Goal: Information Seeking & Learning: Find specific fact

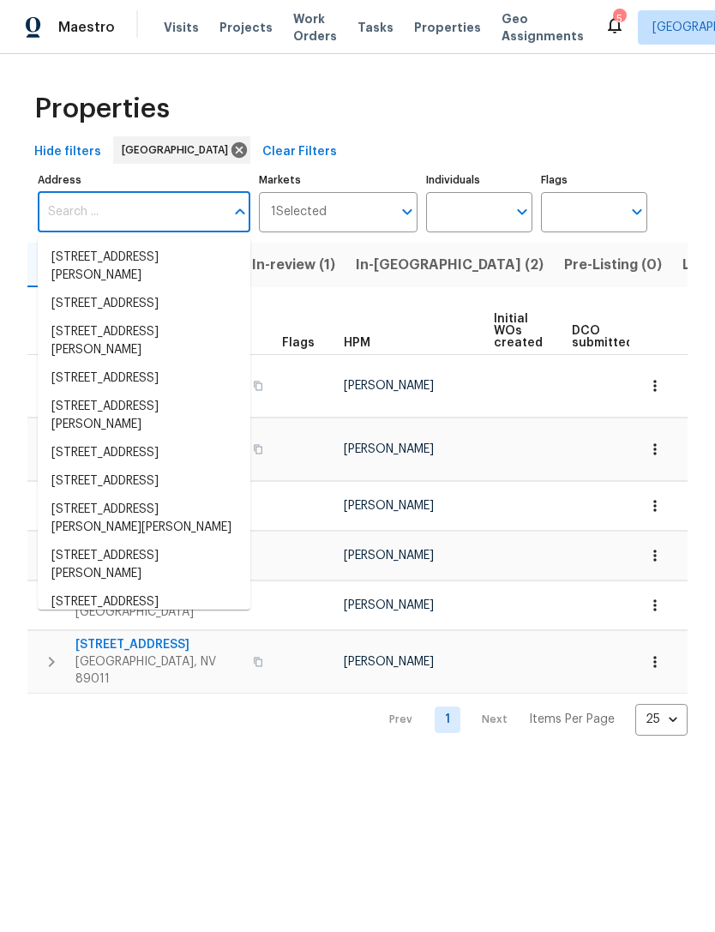
click at [165, 33] on span "Visits" at bounding box center [181, 27] width 35 height 17
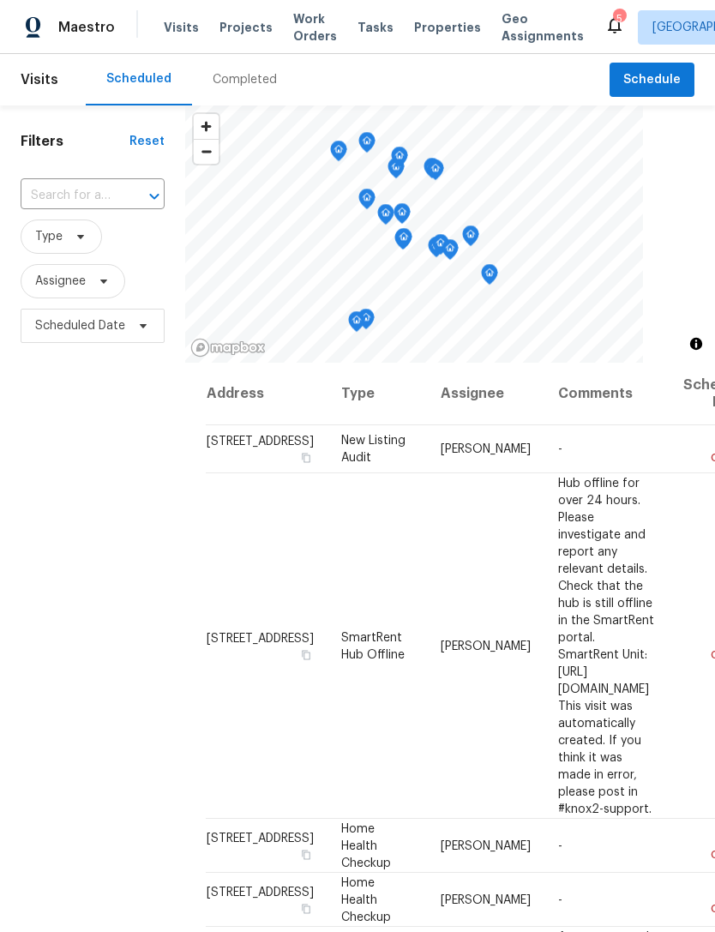
click at [219, 81] on div "Completed" at bounding box center [245, 79] width 64 height 17
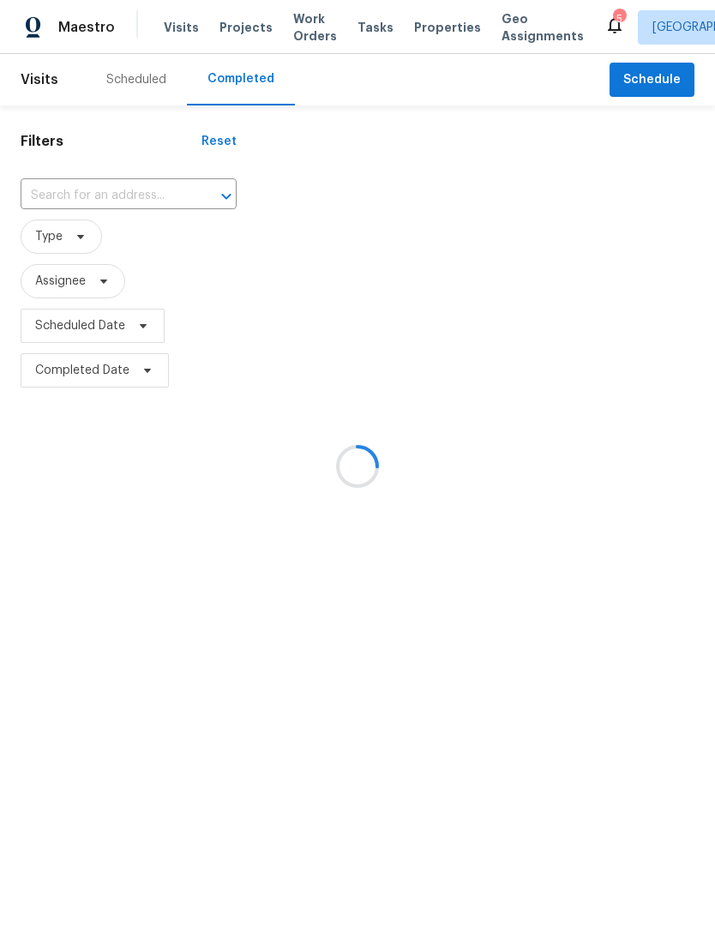
click at [38, 181] on div at bounding box center [357, 466] width 715 height 932
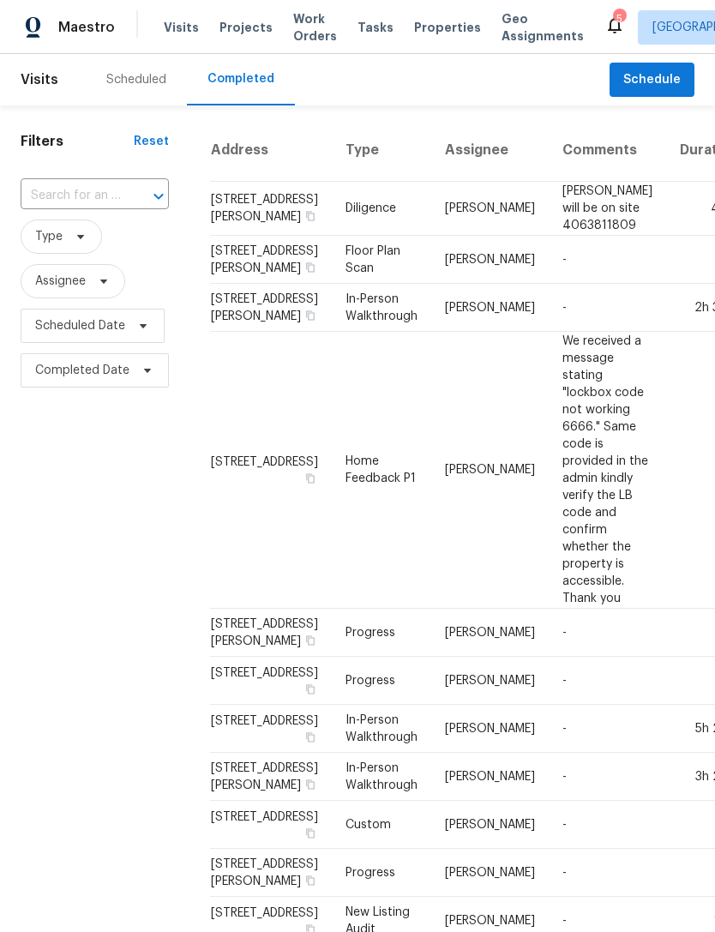
click at [50, 189] on input "text" at bounding box center [71, 196] width 100 height 27
type input "9133"
click at [45, 249] on li "[STREET_ADDRESS]" at bounding box center [94, 235] width 146 height 28
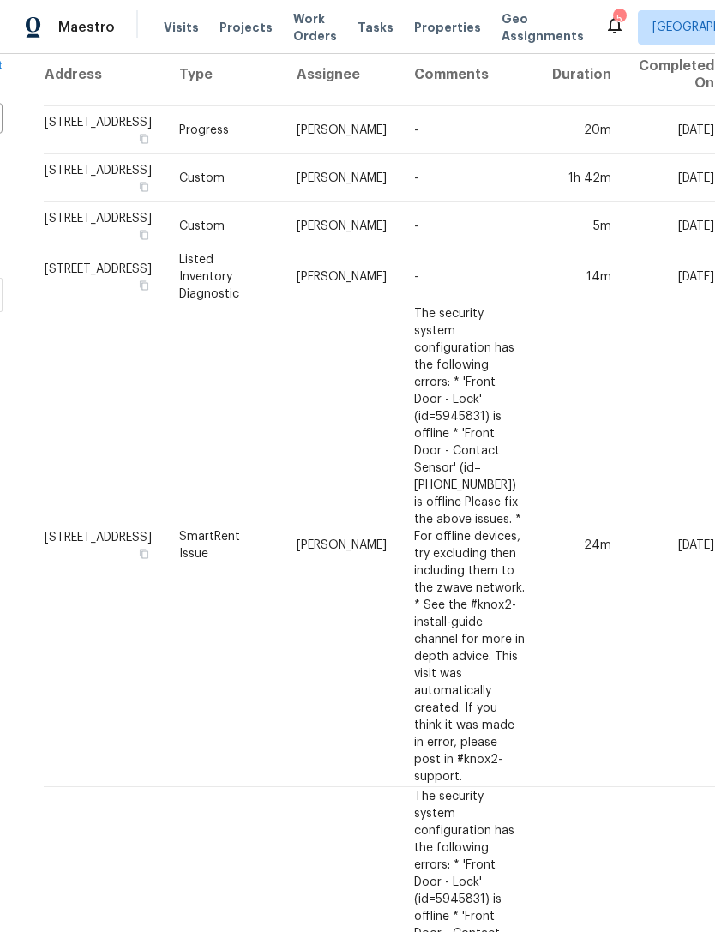
scroll to position [75, 302]
click at [400, 304] on td "-" at bounding box center [469, 277] width 138 height 54
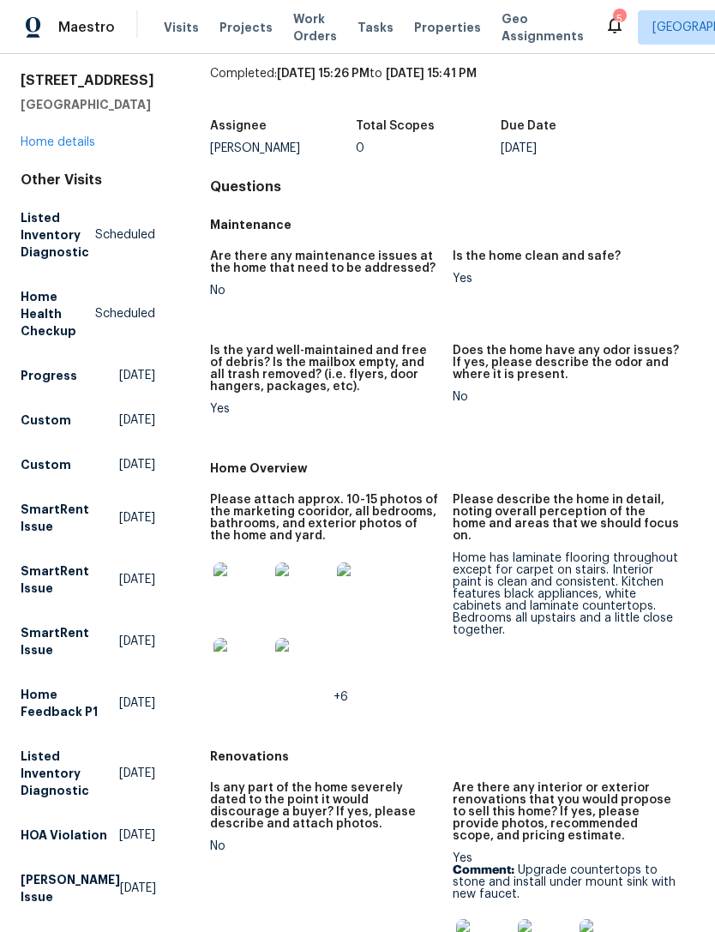
scroll to position [56, 0]
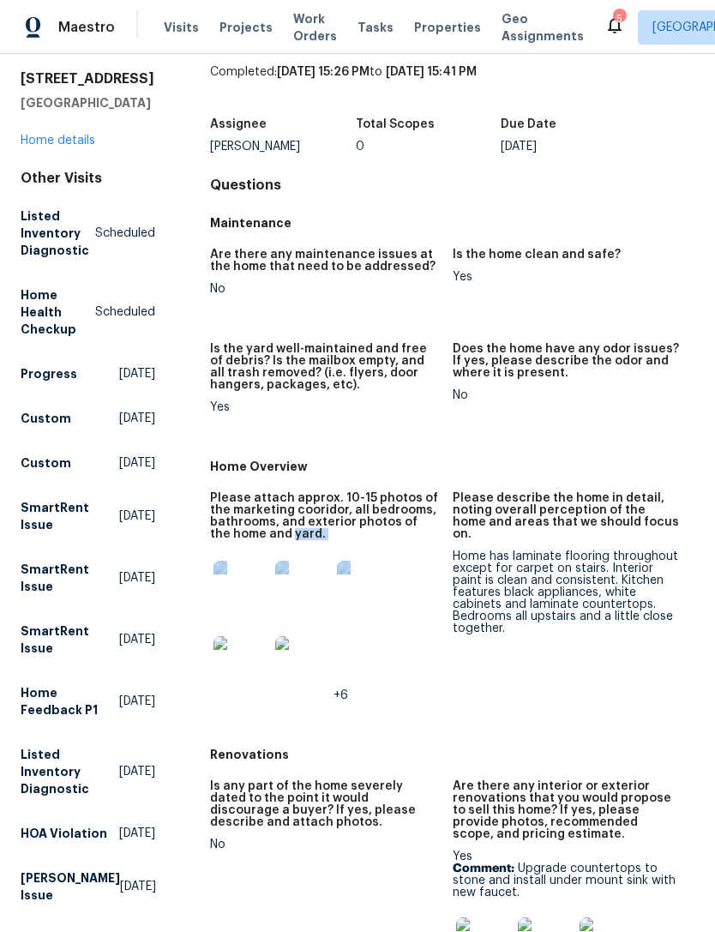
click at [458, 576] on div "Home has laminate flooring throughout except for carpet on stairs. Interior pai…" at bounding box center [567, 592] width 228 height 84
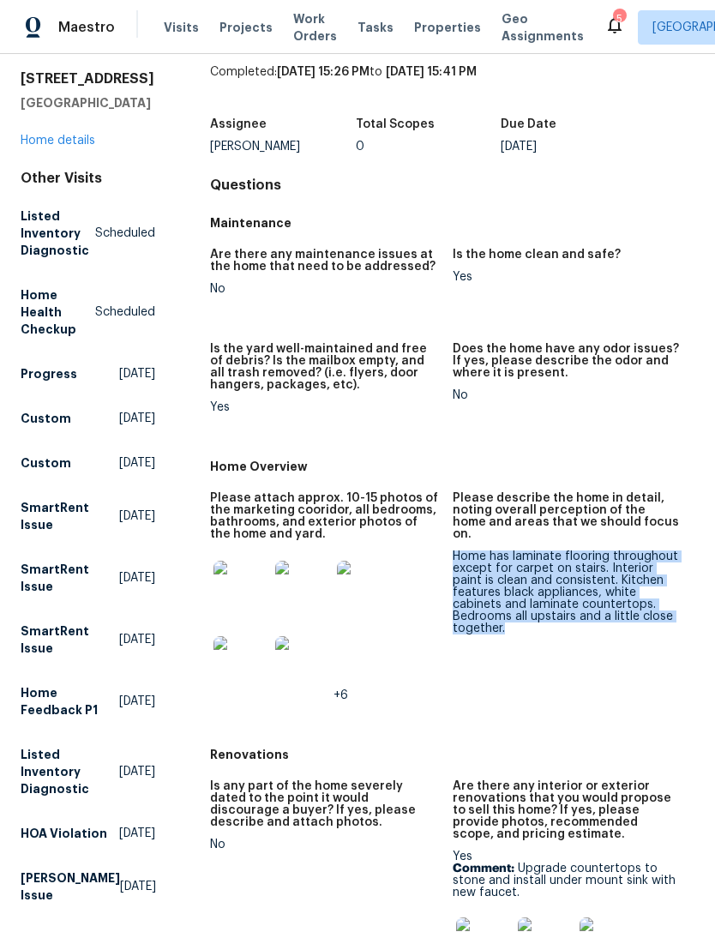
copy div "Home has laminate flooring throughout except for carpet on stairs. Interior pai…"
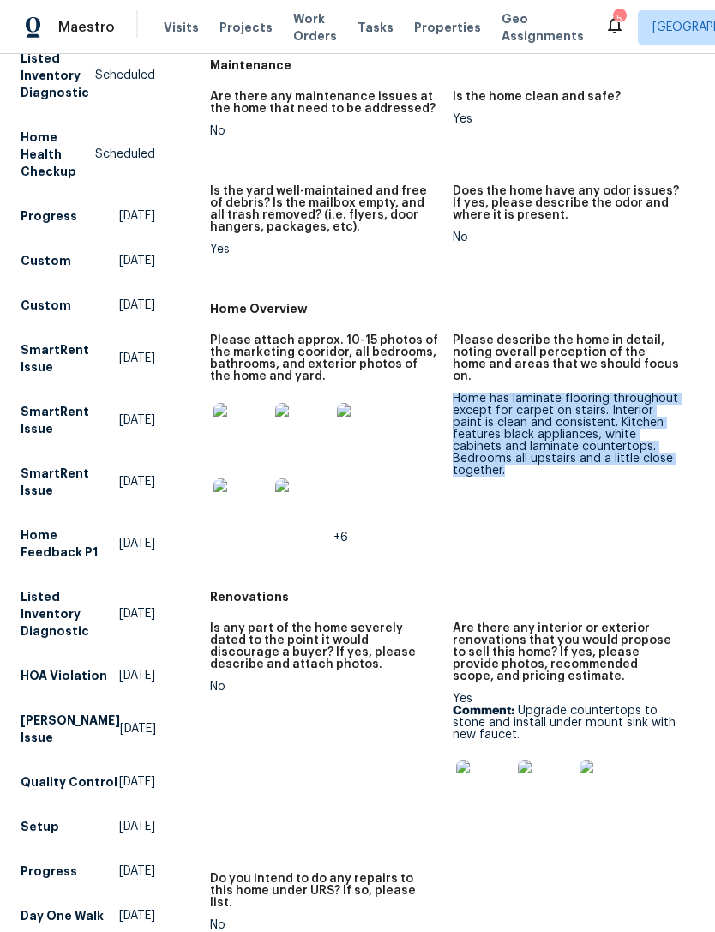
scroll to position [234, 0]
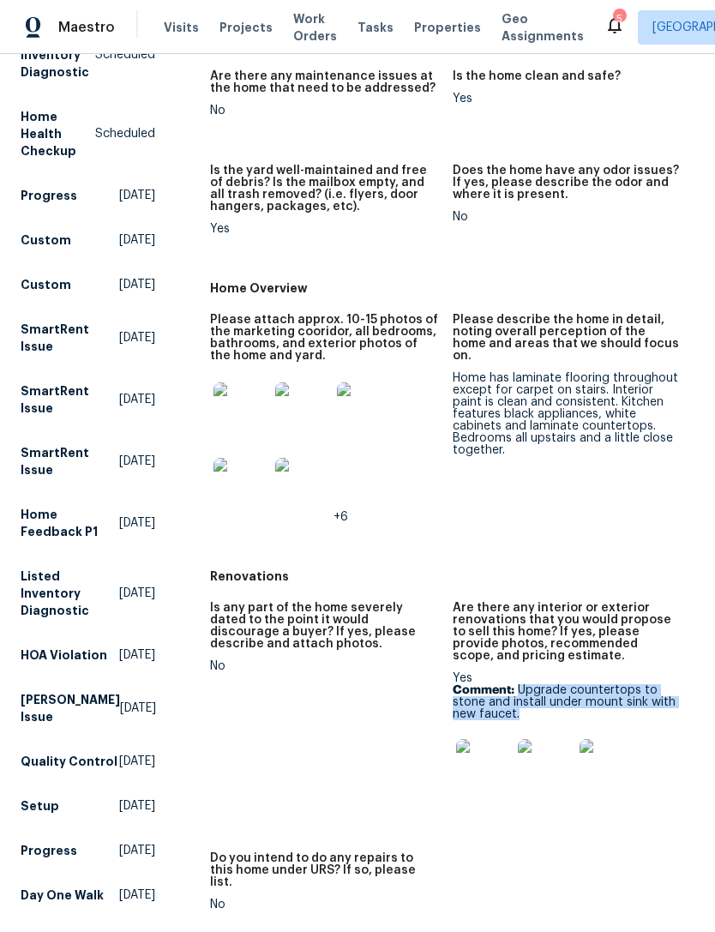
copy p "Upgrade countertops to stone and install under mount sink with new faucet."
click at [468, 769] on img at bounding box center [483, 766] width 55 height 55
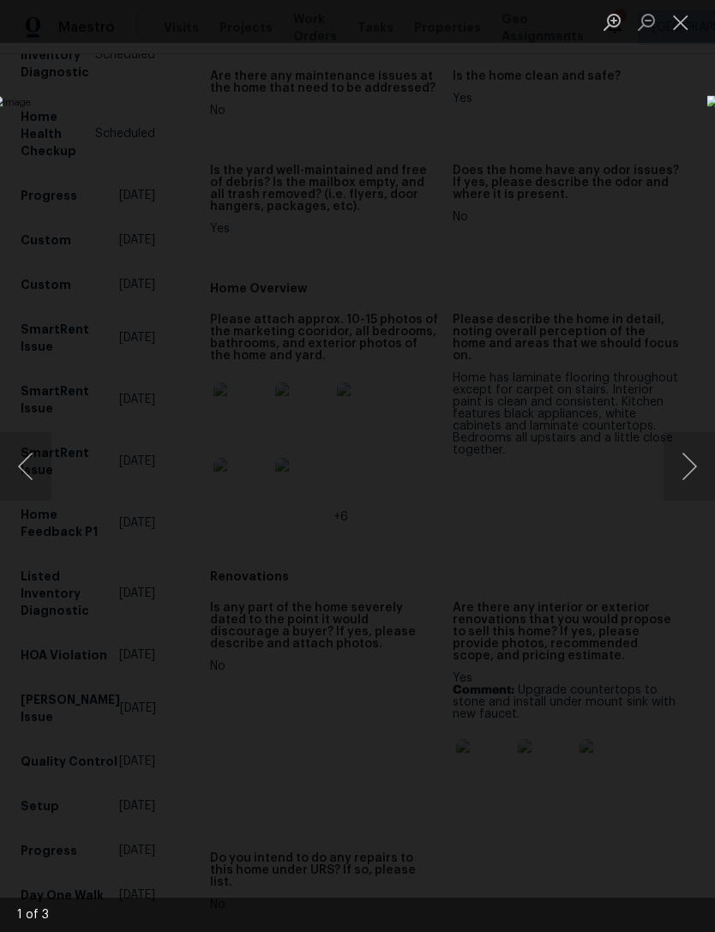
click at [86, 631] on img "Lightbox" at bounding box center [276, 465] width 568 height 741
click at [75, 627] on img "Lightbox" at bounding box center [276, 465] width 568 height 741
click at [83, 621] on img "Lightbox" at bounding box center [276, 465] width 568 height 741
click at [684, 27] on button "Close lightbox" at bounding box center [681, 22] width 34 height 30
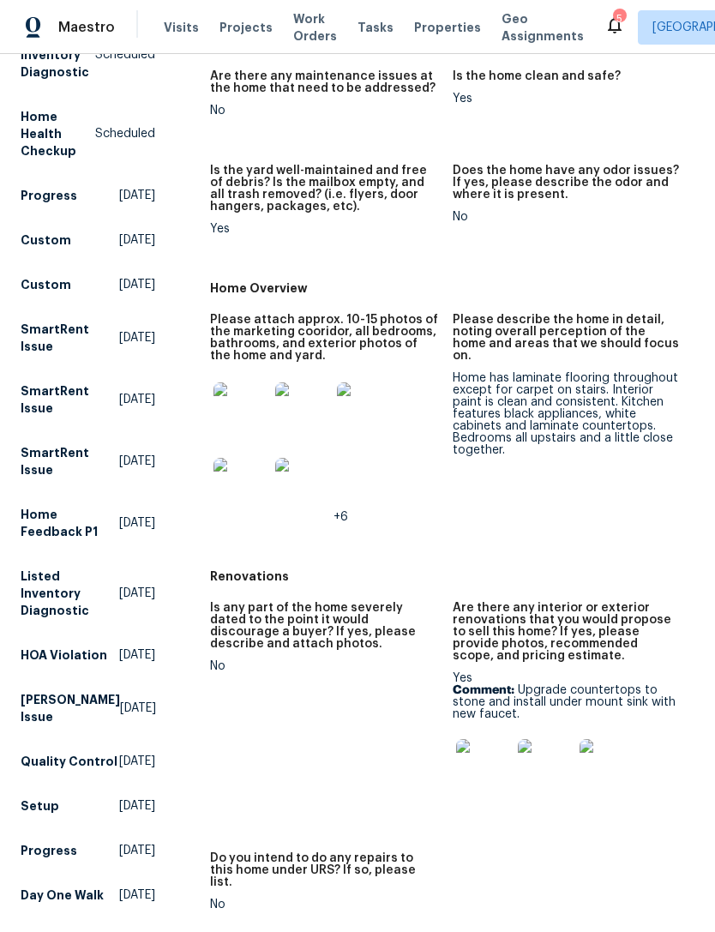
click at [542, 765] on img at bounding box center [545, 766] width 55 height 55
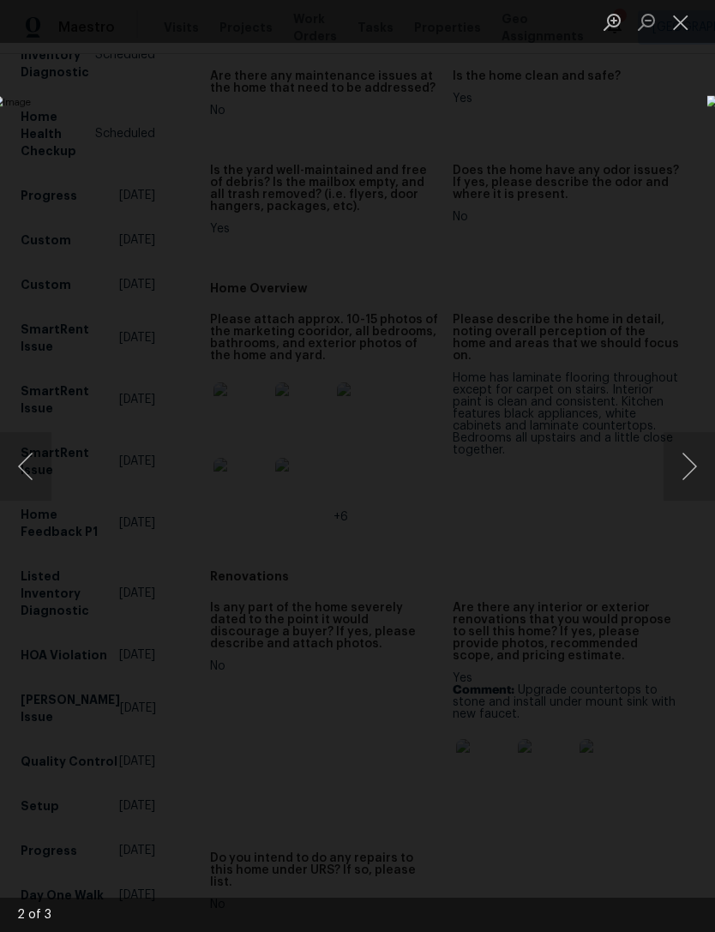
click at [423, 194] on div "Lightbox" at bounding box center [357, 466] width 715 height 932
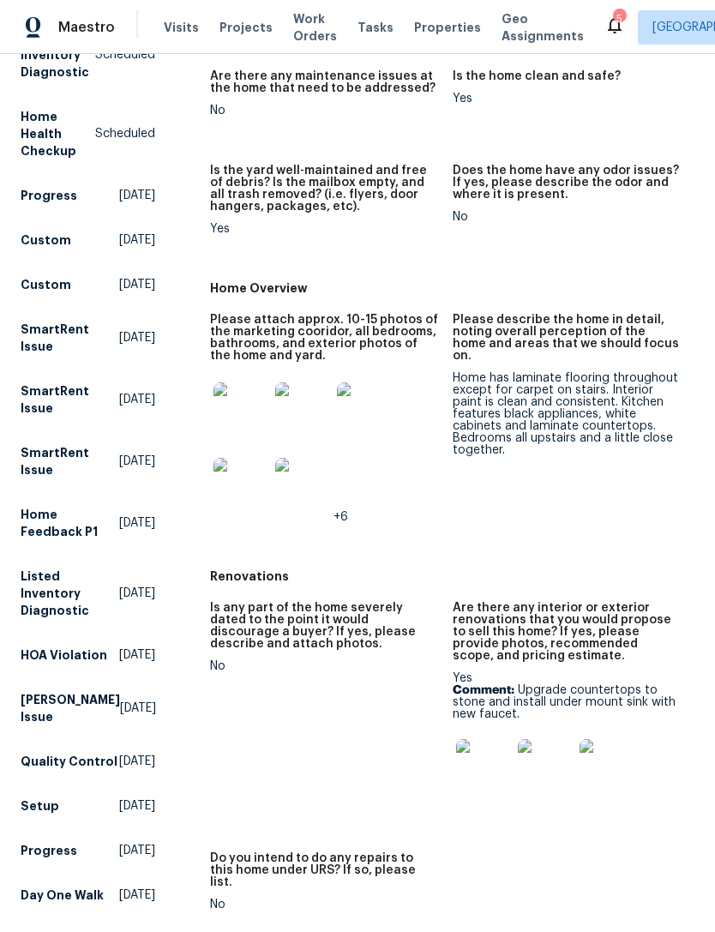
click at [225, 414] on img at bounding box center [240, 409] width 55 height 55
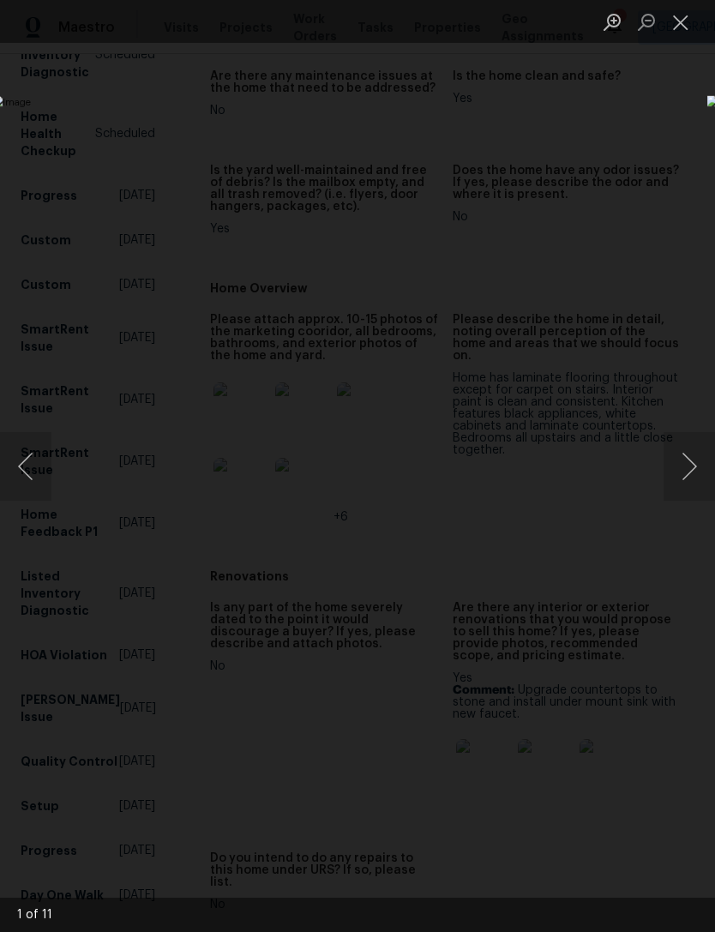
click at [688, 466] on button "Next image" at bounding box center [689, 466] width 51 height 69
click at [694, 470] on button "Next image" at bounding box center [689, 466] width 51 height 69
click at [682, 473] on button "Next image" at bounding box center [689, 466] width 51 height 69
click at [694, 469] on button "Next image" at bounding box center [689, 466] width 51 height 69
click at [694, 472] on button "Next image" at bounding box center [689, 466] width 51 height 69
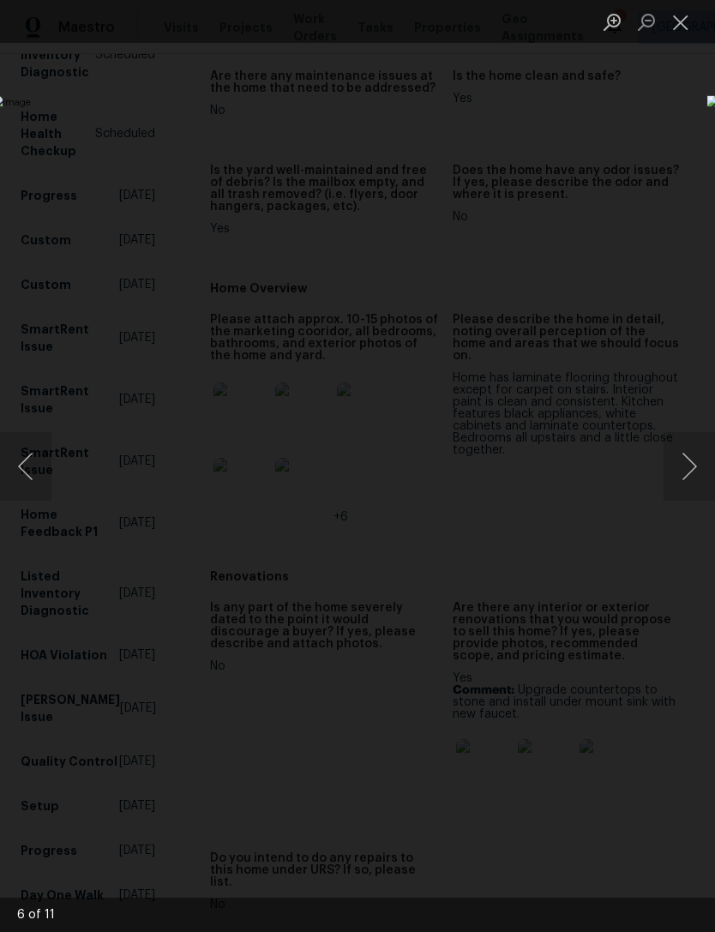
click at [674, 464] on button "Next image" at bounding box center [689, 466] width 51 height 69
click at [272, 184] on div "Lightbox" at bounding box center [357, 466] width 715 height 932
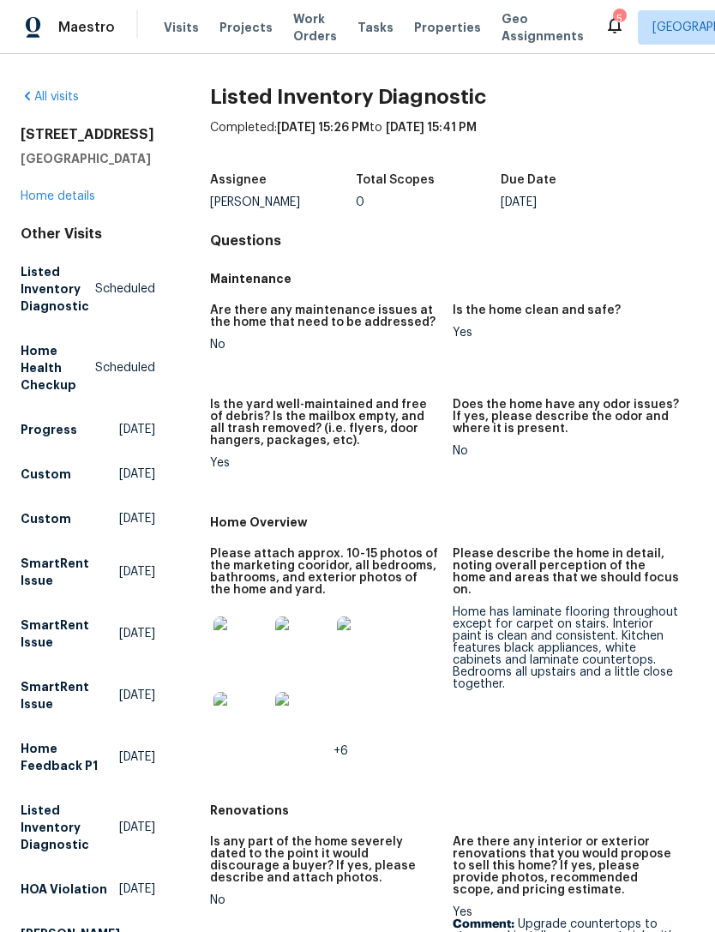
scroll to position [0, 0]
click at [42, 202] on link "Home details" at bounding box center [58, 196] width 75 height 12
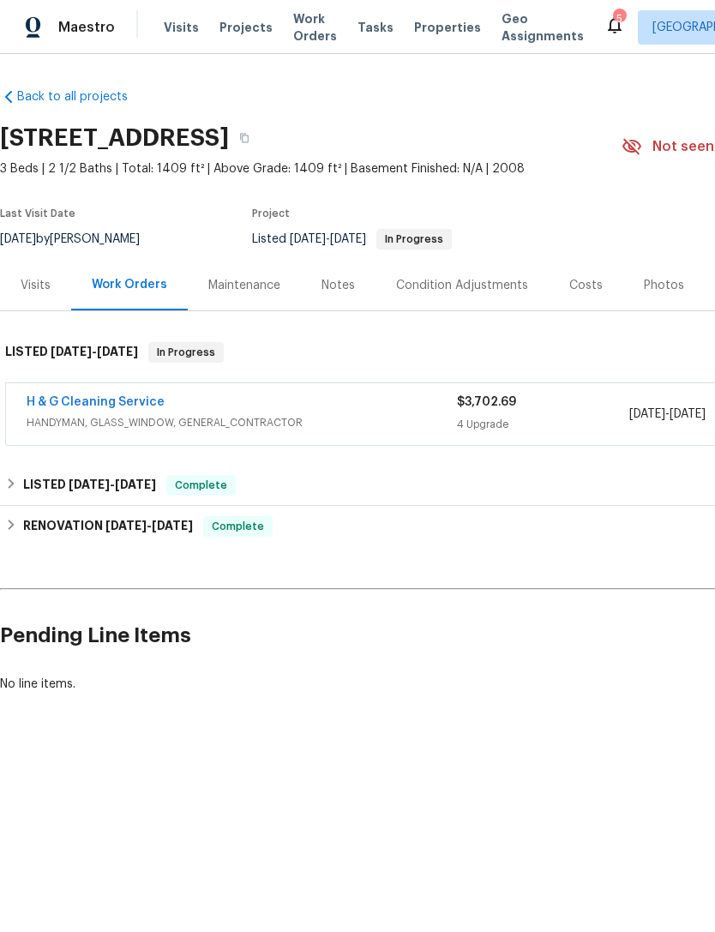
click at [329, 283] on div "Notes" at bounding box center [337, 285] width 33 height 17
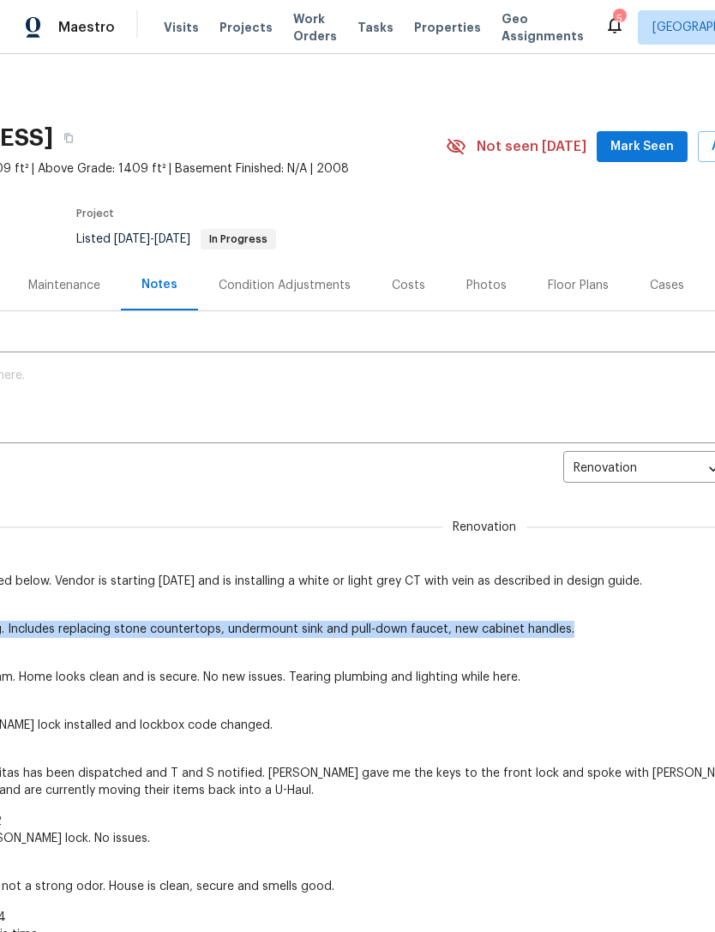
scroll to position [0, 198]
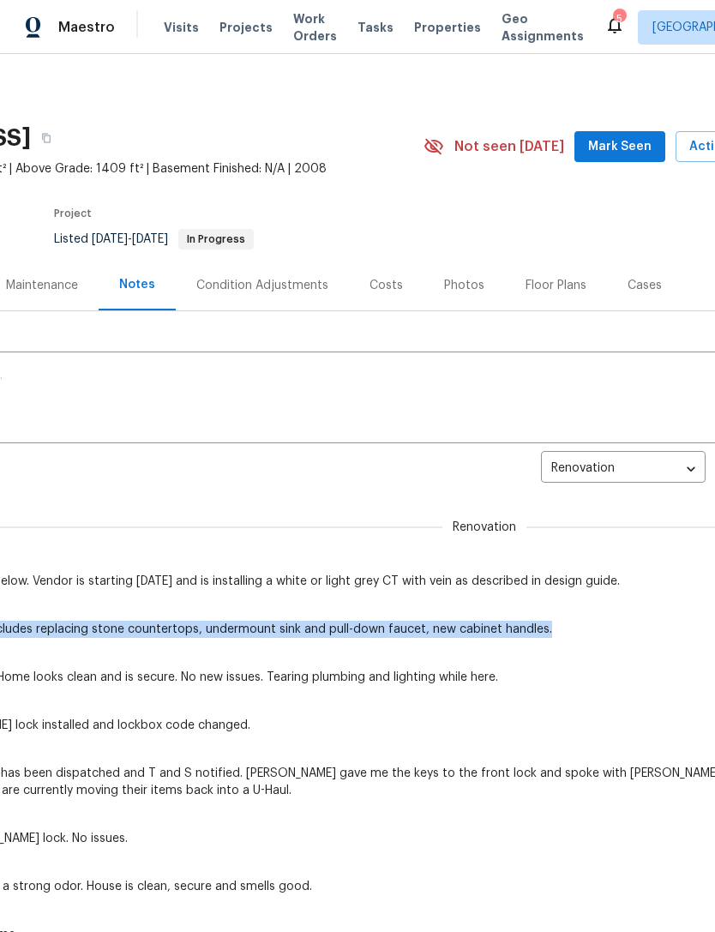
copy span "Sent upgrades costs to pricing. Includes replacing stone countertops, undermoun…"
